Goal: Task Accomplishment & Management: Use online tool/utility

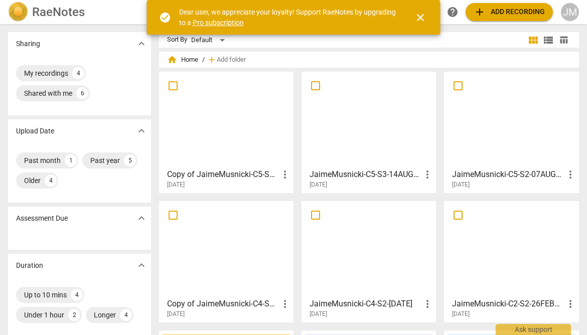
click at [419, 17] on span "close" at bounding box center [421, 18] width 12 height 12
click at [418, 15] on span "close" at bounding box center [421, 18] width 12 height 12
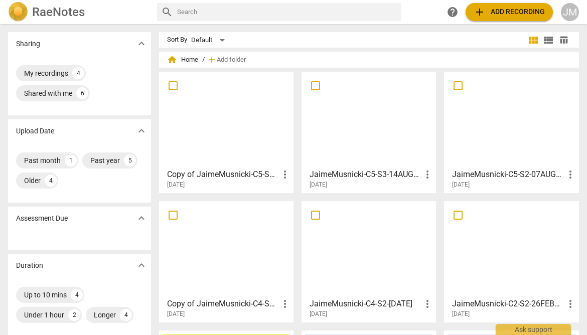
click at [506, 14] on span "add Add recording" at bounding box center [509, 12] width 71 height 12
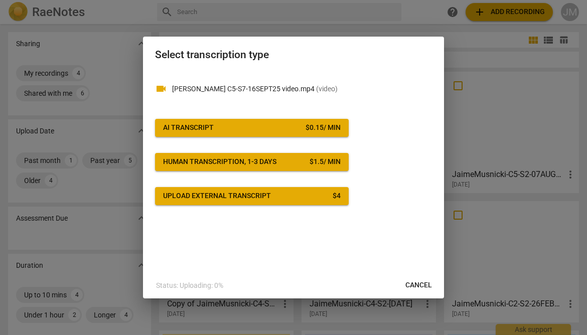
click at [328, 126] on div "$ 0.15 / min" at bounding box center [323, 128] width 35 height 10
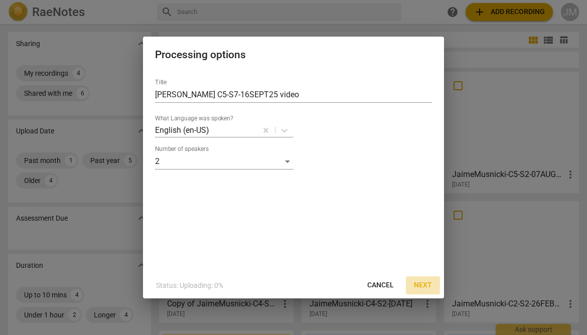
click at [424, 286] on span "Next" at bounding box center [423, 286] width 18 height 10
